Goal: Transaction & Acquisition: Subscribe to service/newsletter

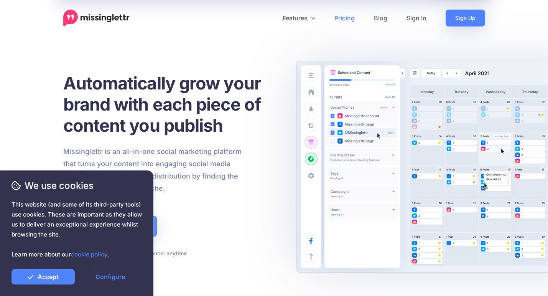
click at [347, 16] on link "Pricing" at bounding box center [345, 18] width 40 height 17
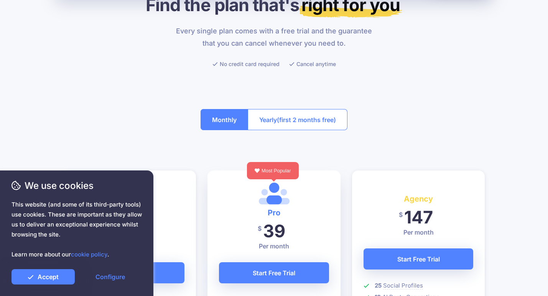
scroll to position [180, 0]
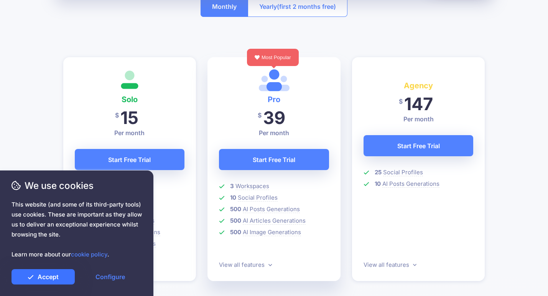
click at [47, 273] on link "Accept" at bounding box center [43, 276] width 63 height 15
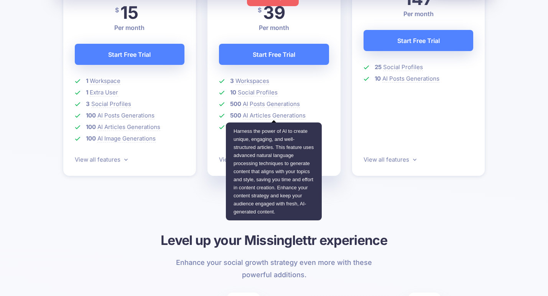
scroll to position [288, 0]
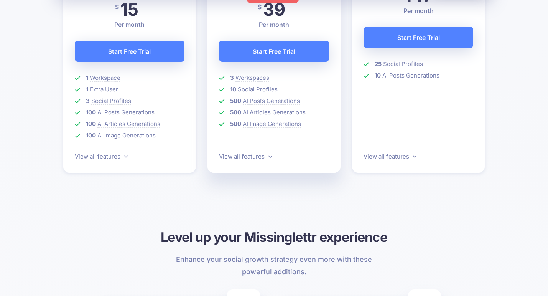
click at [58, 221] on span "This website (and some of its third-party tools) use cookies. These are importa…" at bounding box center [77, 229] width 130 height 60
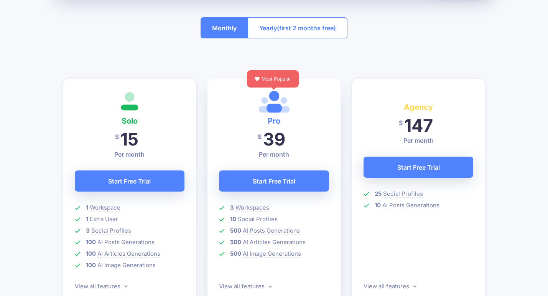
scroll to position [120, 0]
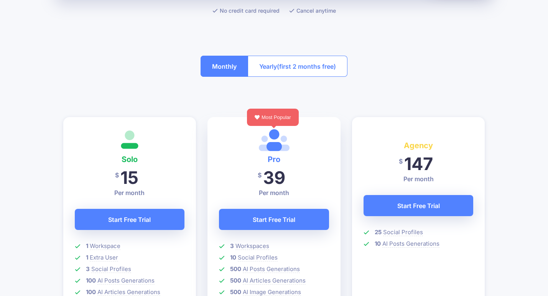
click at [287, 66] on span "(first 2 months free)" at bounding box center [306, 66] width 59 height 12
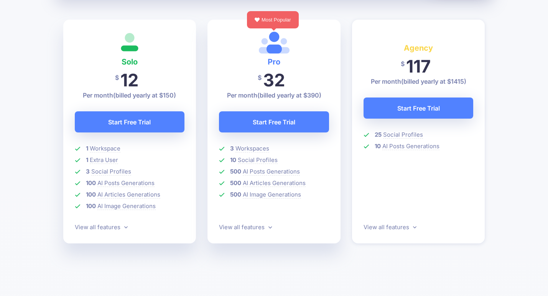
scroll to position [218, 0]
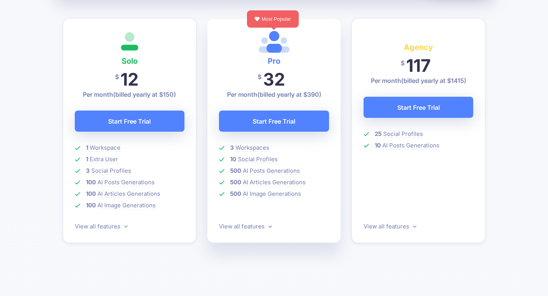
click at [123, 226] on span "This website (and some of its third-party tools) use cookies. These are importa…" at bounding box center [77, 229] width 130 height 60
click at [125, 225] on span "This website (and some of its third-party tools) use cookies. These are importa…" at bounding box center [77, 229] width 130 height 60
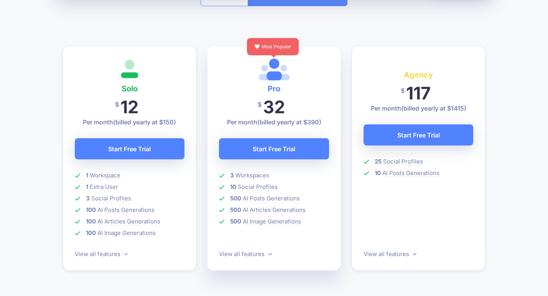
scroll to position [85, 0]
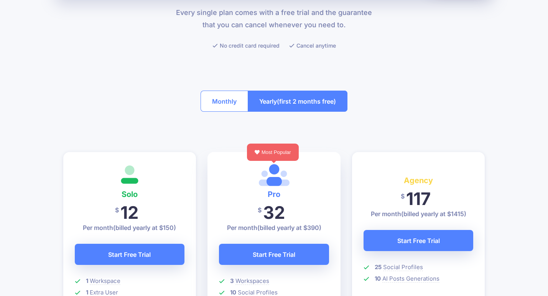
click at [226, 99] on button "Monthly" at bounding box center [225, 101] width 48 height 21
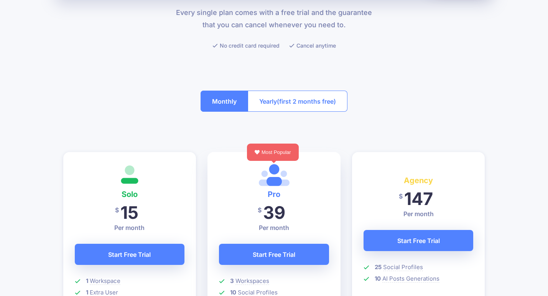
click at [303, 100] on span "(first 2 months free)" at bounding box center [306, 101] width 59 height 12
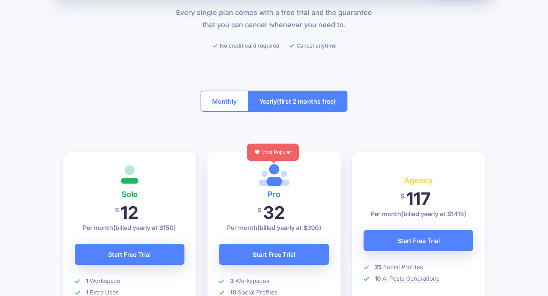
click at [222, 102] on button "Monthly" at bounding box center [225, 101] width 48 height 21
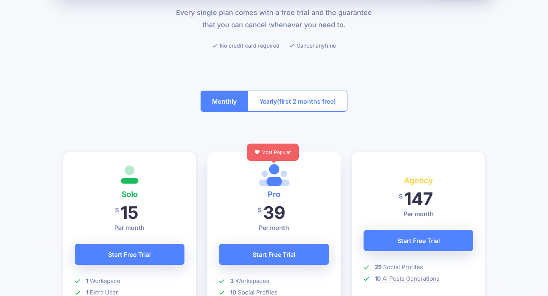
click at [305, 102] on span "(first 2 months free)" at bounding box center [306, 101] width 59 height 12
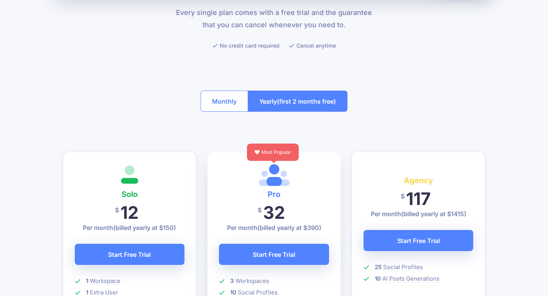
scroll to position [0, 0]
